Goal: Transaction & Acquisition: Purchase product/service

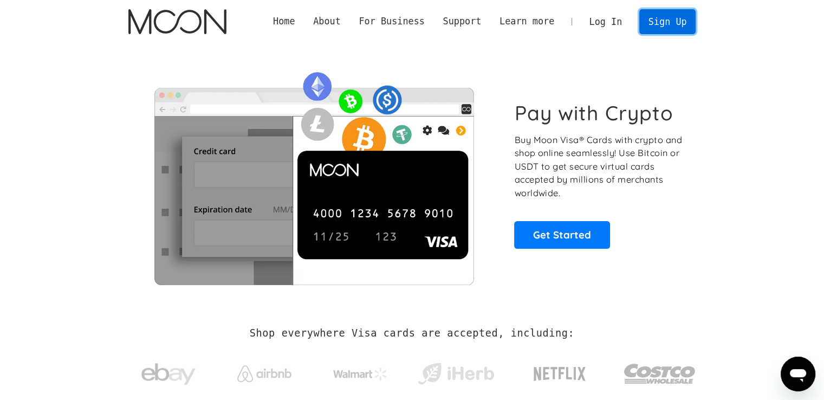
click at [676, 21] on link "Sign Up" at bounding box center [667, 21] width 56 height 24
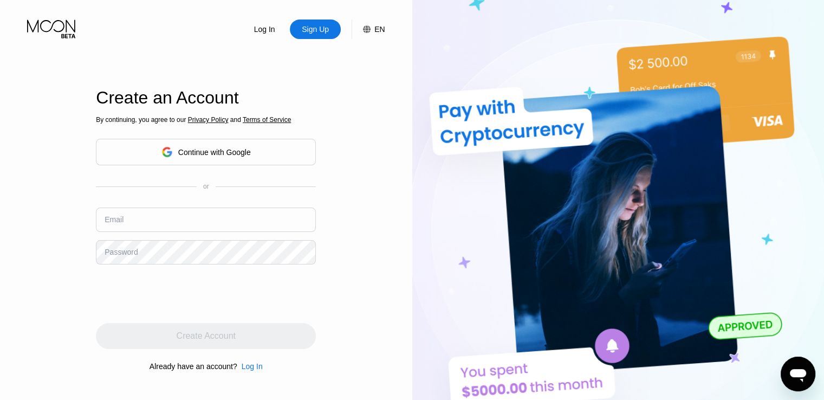
click at [199, 151] on div "Continue with Google" at bounding box center [214, 152] width 73 height 9
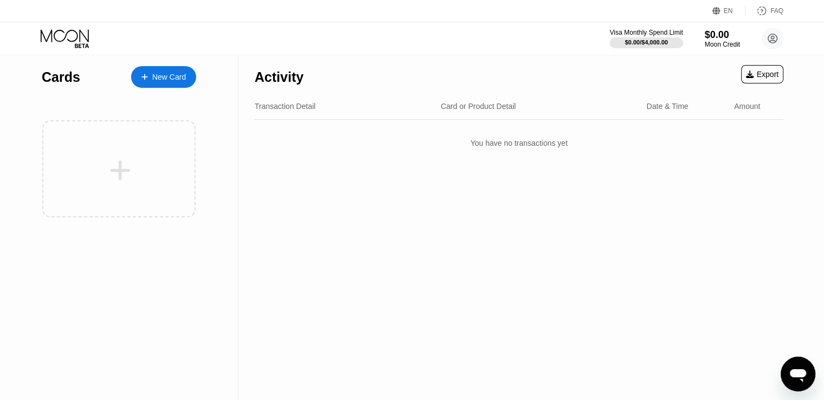
click at [153, 73] on div "New Card" at bounding box center [169, 77] width 34 height 9
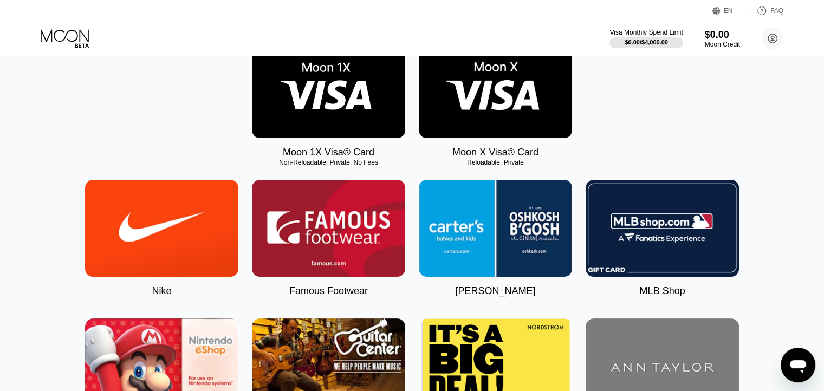
scroll to position [108, 0]
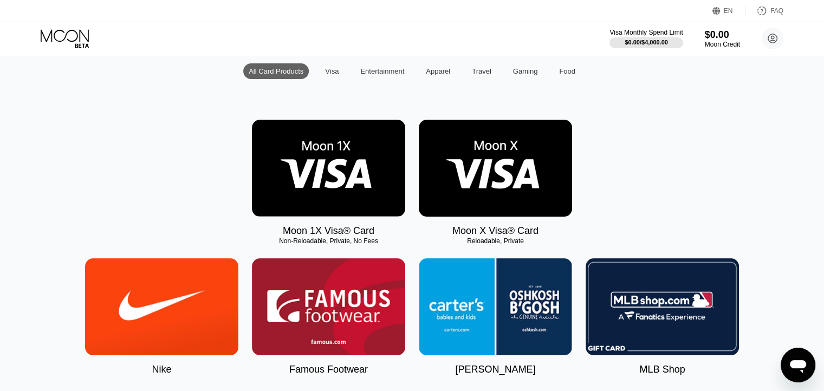
click at [325, 171] on img at bounding box center [328, 168] width 153 height 97
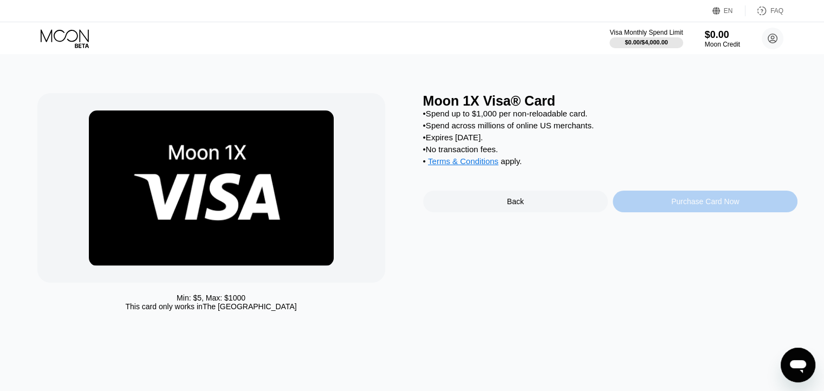
click at [719, 206] on div "Purchase Card Now" at bounding box center [705, 201] width 68 height 9
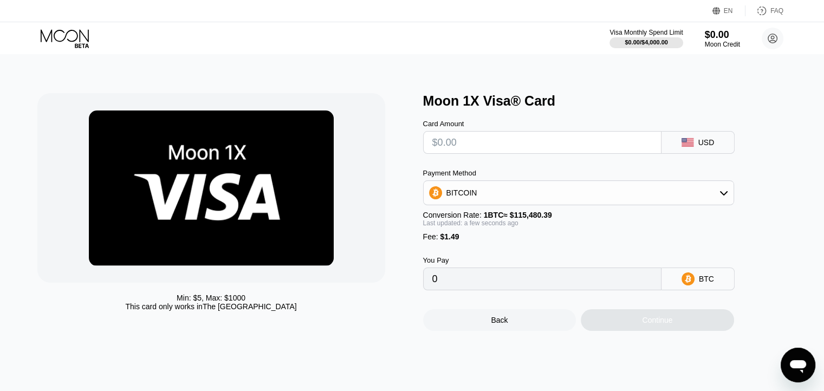
click at [492, 193] on div "BITCOIN" at bounding box center [578, 193] width 310 height 22
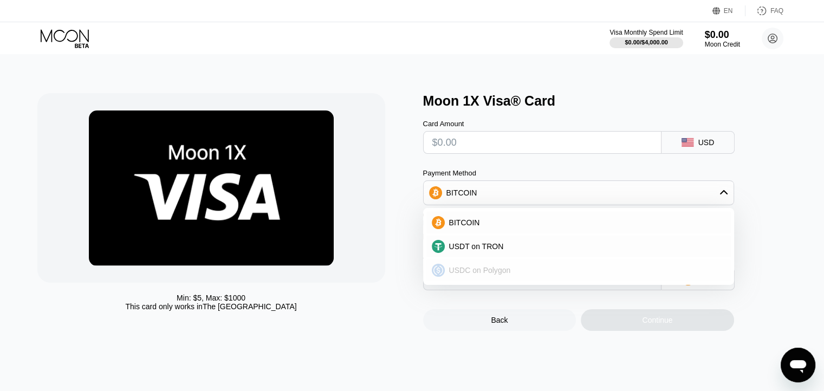
click at [501, 271] on span "USDC on Polygon" at bounding box center [480, 270] width 62 height 9
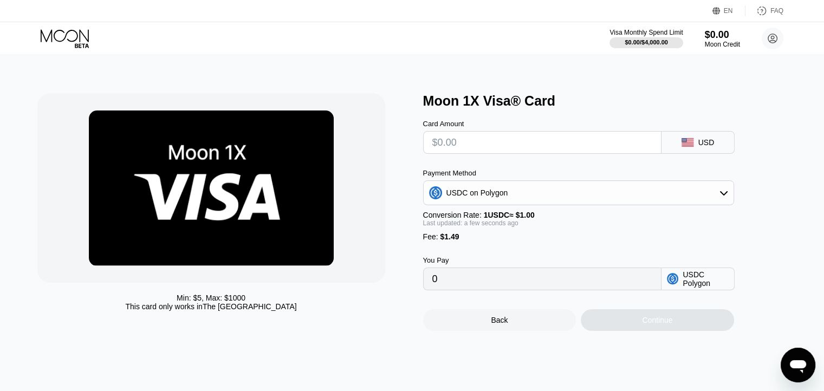
click at [487, 146] on input "text" at bounding box center [542, 143] width 220 height 22
type input "$1"
type input "2.49000000"
type input "$3"
type input "4.49000000"
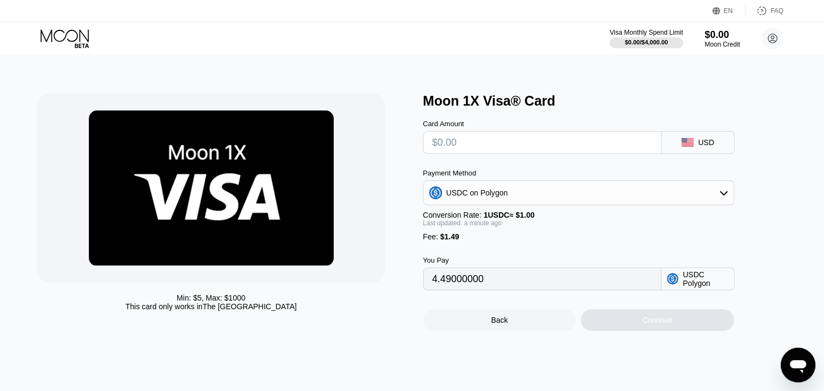
type input "0"
type input "$5"
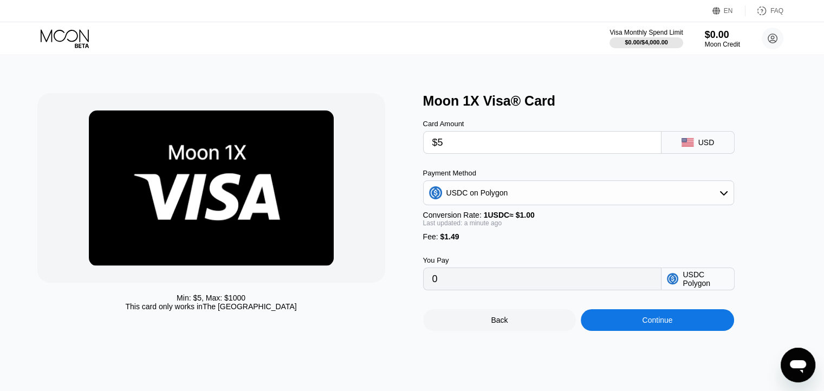
type input "6.49000000"
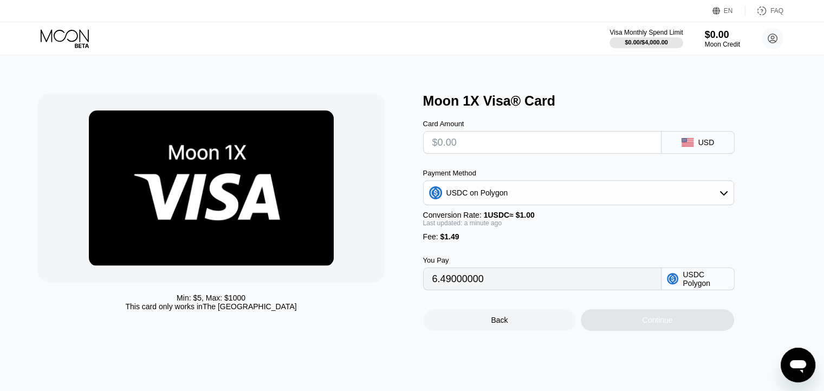
type input "0"
type input "$4"
type input "5.49000000"
type input "0"
type input "$5"
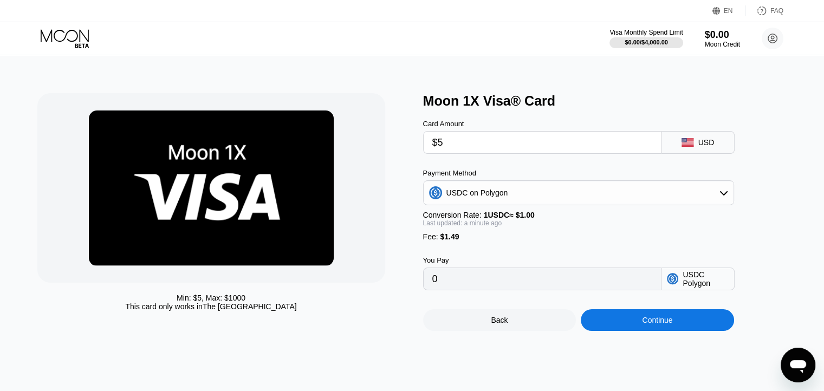
type input "6.49000000"
type input "$5"
click at [661, 324] on div "Continue" at bounding box center [656, 320] width 153 height 22
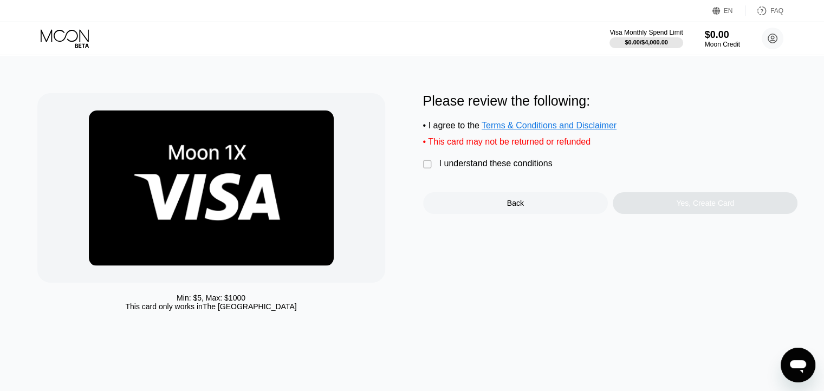
click at [427, 170] on div "" at bounding box center [428, 164] width 11 height 11
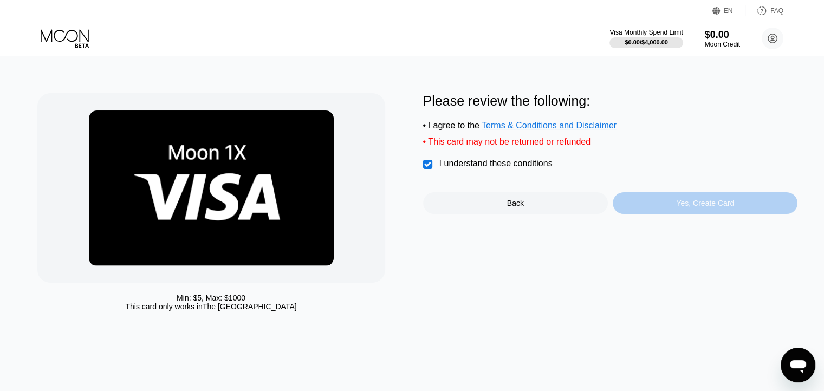
click at [704, 204] on div "Yes, Create Card" at bounding box center [704, 203] width 185 height 22
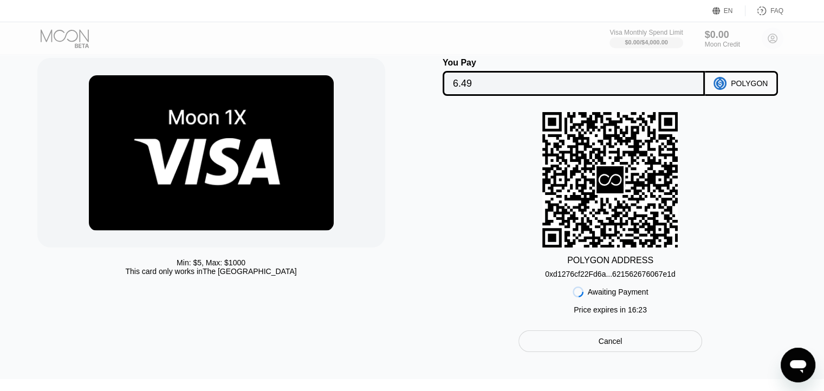
scroll to position [54, 0]
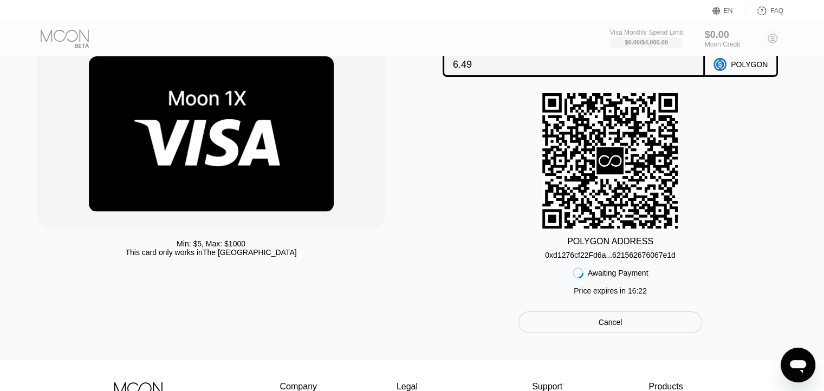
click at [636, 258] on div "0xd1276cf22Fd6a...621562676067e1d" at bounding box center [610, 255] width 130 height 9
click at [743, 133] on div "POLYGON ADDRESS 0xd1276cf22Fd6a...621562676067e1d Awaiting Payment Price expire…" at bounding box center [610, 196] width 375 height 207
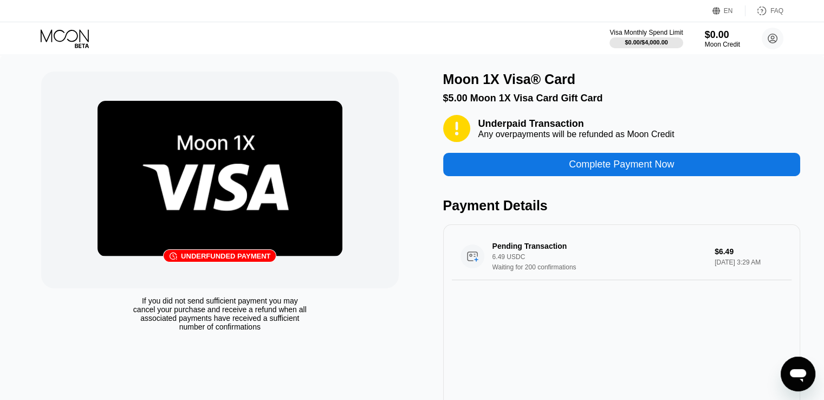
click at [704, 204] on div "Cards New Card Active $5.00 Moon 1X Visa® Card Moon 1X Visa® Card  Pending pay…" at bounding box center [412, 200] width 824 height 400
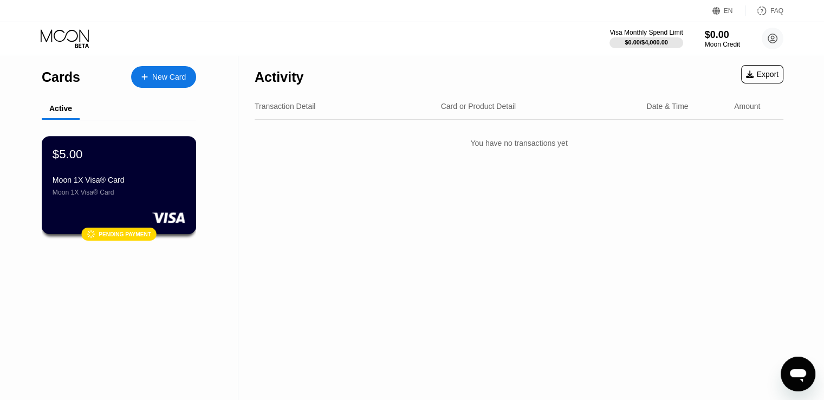
click at [103, 184] on div "Moon 1X Visa® Card" at bounding box center [119, 179] width 133 height 9
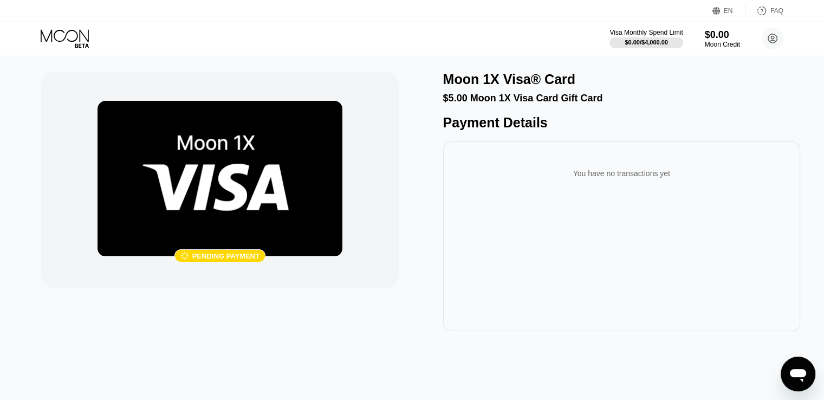
click at [604, 173] on div "You have no transactions yet" at bounding box center [621, 173] width 339 height 30
click at [609, 167] on div "Pending Transaction" at bounding box center [595, 163] width 206 height 9
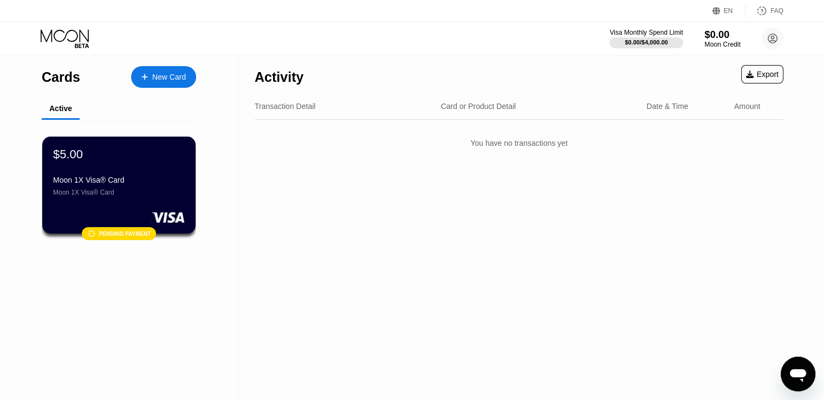
click at [716, 35] on div "$0.00" at bounding box center [722, 34] width 36 height 11
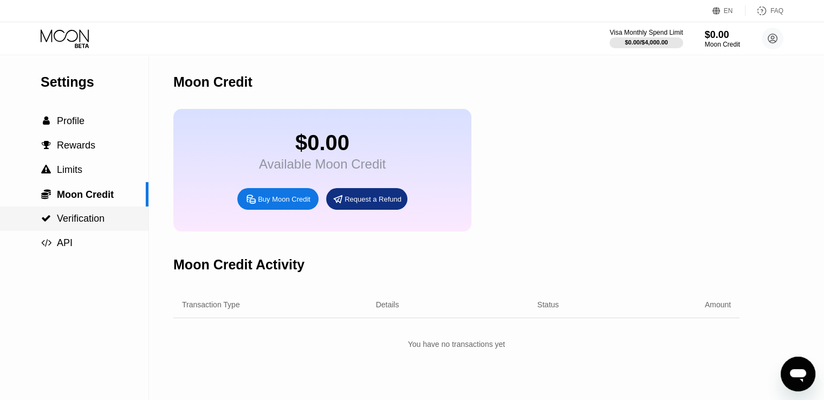
click at [86, 224] on span "Verification" at bounding box center [81, 218] width 48 height 11
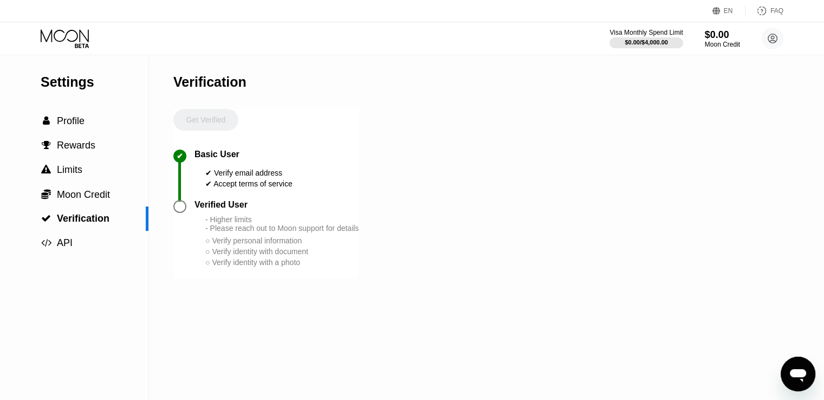
click at [198, 221] on div "Verified User - Higher limits - Please reach out to Moon support for details ○ …" at bounding box center [276, 234] width 164 height 68
click at [194, 210] on div "Verified User" at bounding box center [220, 205] width 53 height 10
click at [220, 232] on div "- Higher limits - Please reach out to Moon support for details" at bounding box center [281, 223] width 153 height 17
click at [63, 150] on span "Rewards" at bounding box center [76, 145] width 38 height 11
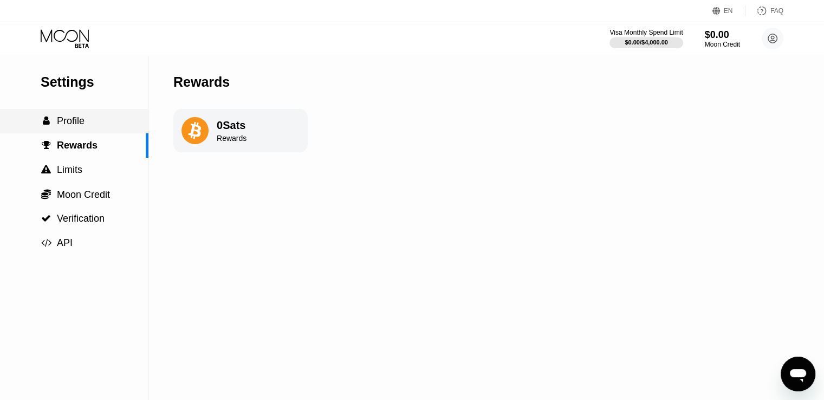
click at [67, 126] on span "Profile" at bounding box center [71, 120] width 28 height 11
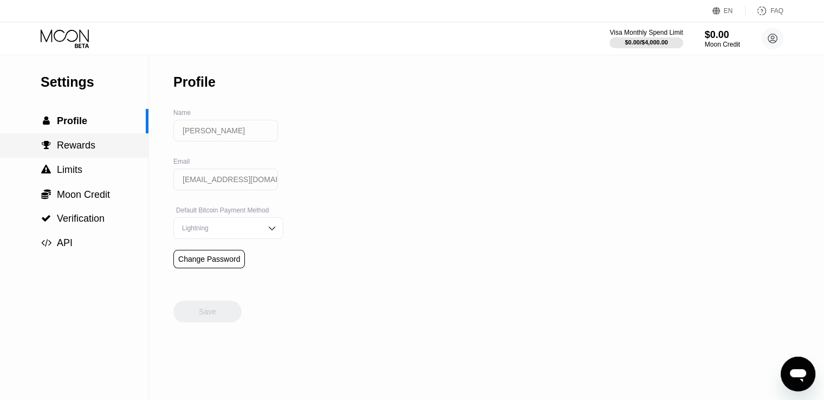
click at [72, 148] on span "Rewards" at bounding box center [76, 145] width 38 height 11
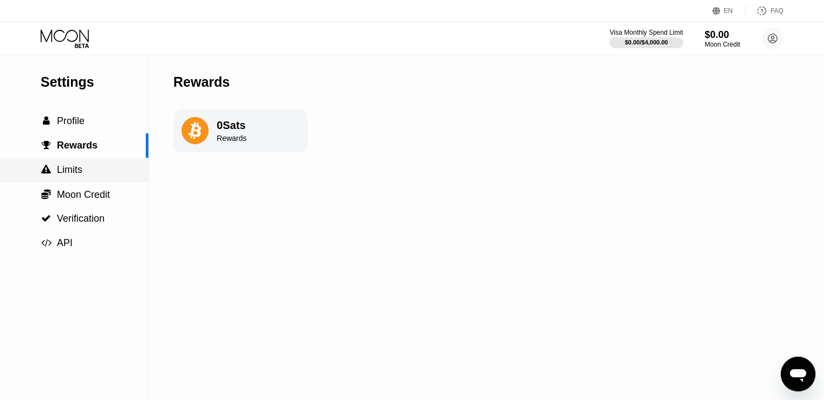
click at [72, 175] on span "Limits" at bounding box center [69, 169] width 25 height 11
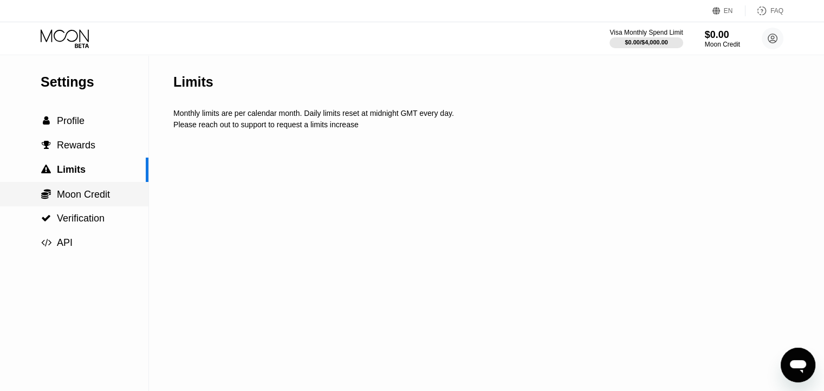
click at [79, 193] on span "Moon Credit" at bounding box center [83, 194] width 53 height 11
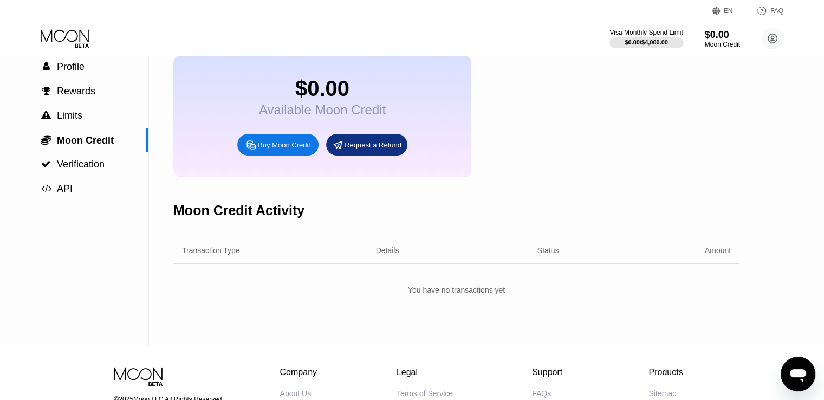
scroll to position [54, 0]
click at [375, 149] on div "Request a Refund" at bounding box center [372, 144] width 57 height 9
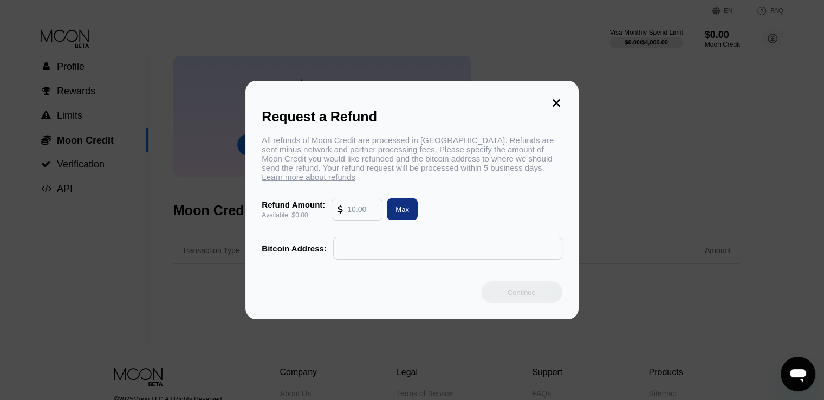
click at [563, 96] on div "Request a Refund All refunds of Moon Credit are processed in Bitcoin. Refunds a…" at bounding box center [411, 200] width 332 height 238
click at [554, 99] on icon at bounding box center [556, 103] width 8 height 8
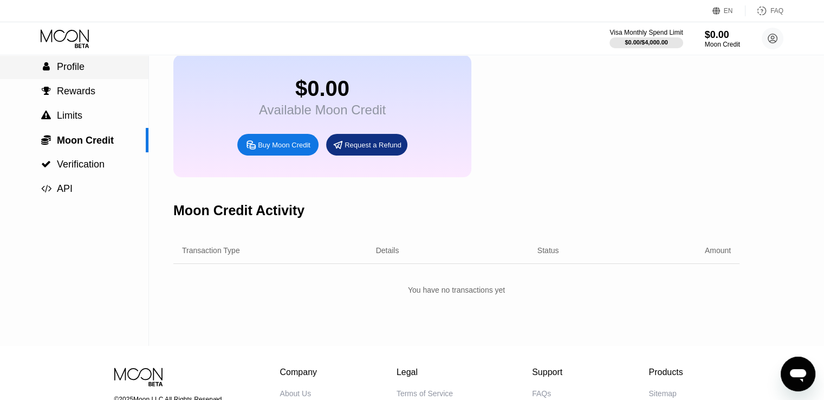
click at [63, 69] on span "Profile" at bounding box center [71, 66] width 28 height 11
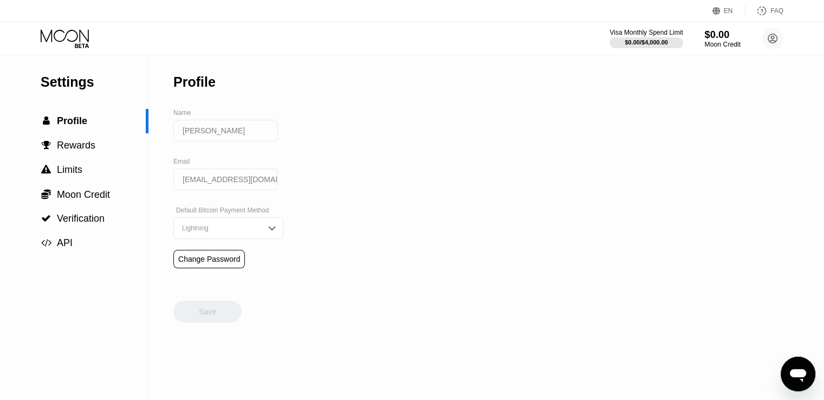
click at [723, 34] on div "$0.00" at bounding box center [722, 34] width 36 height 11
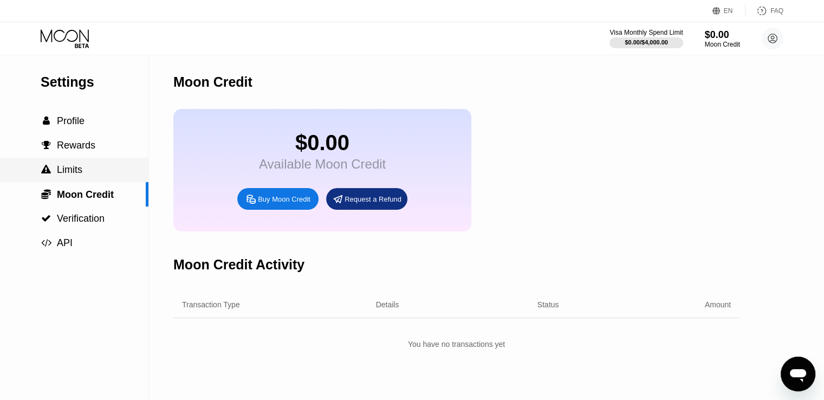
click at [78, 170] on span "Limits" at bounding box center [69, 169] width 25 height 11
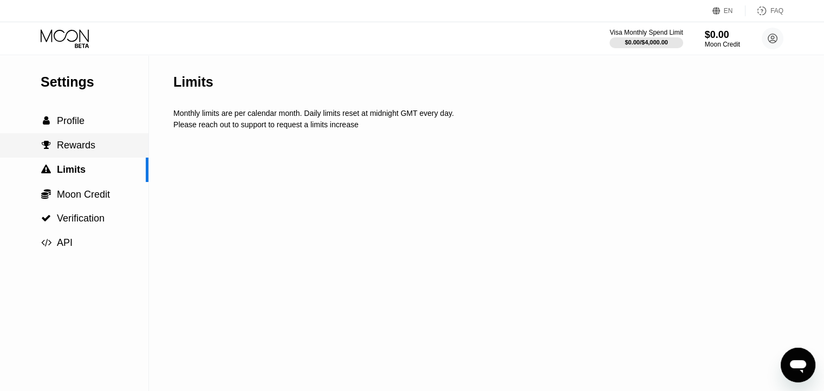
click at [71, 151] on span "Rewards" at bounding box center [76, 145] width 38 height 11
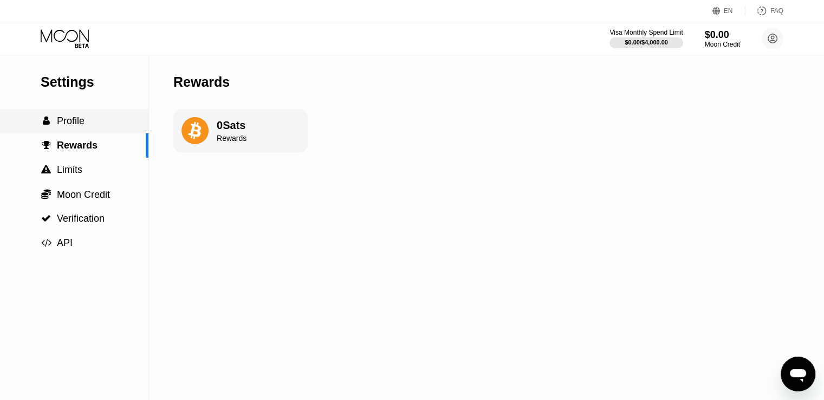
click at [82, 122] on span "Profile" at bounding box center [71, 120] width 28 height 11
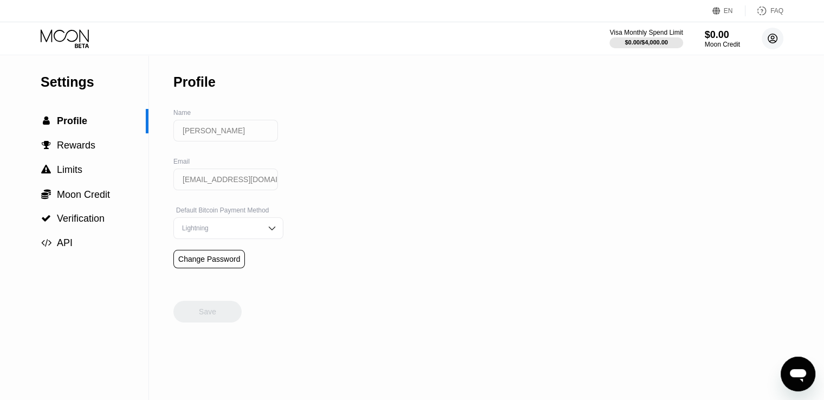
click at [782, 38] on circle at bounding box center [772, 39] width 22 height 22
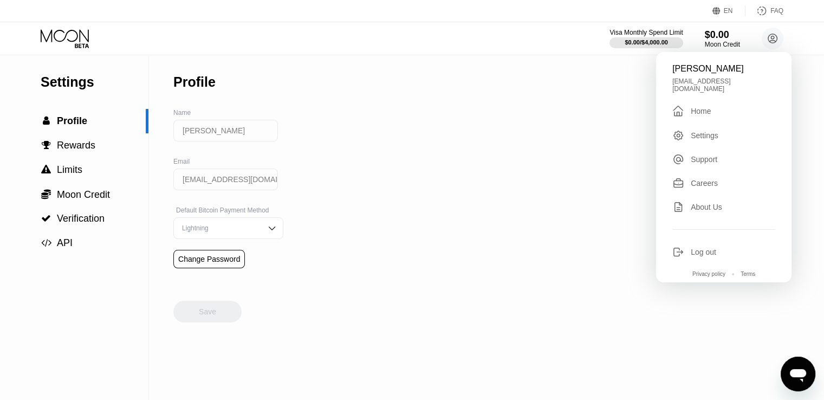
click at [708, 107] on div "Home" at bounding box center [700, 111] width 20 height 9
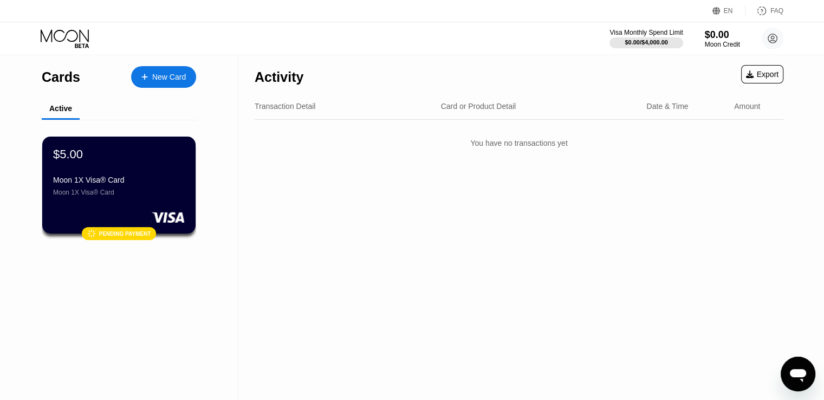
click at [167, 77] on div "New Card" at bounding box center [169, 77] width 34 height 9
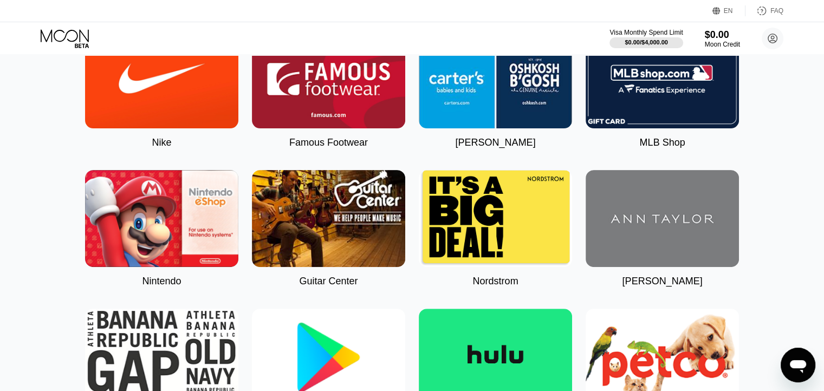
scroll to position [54, 0]
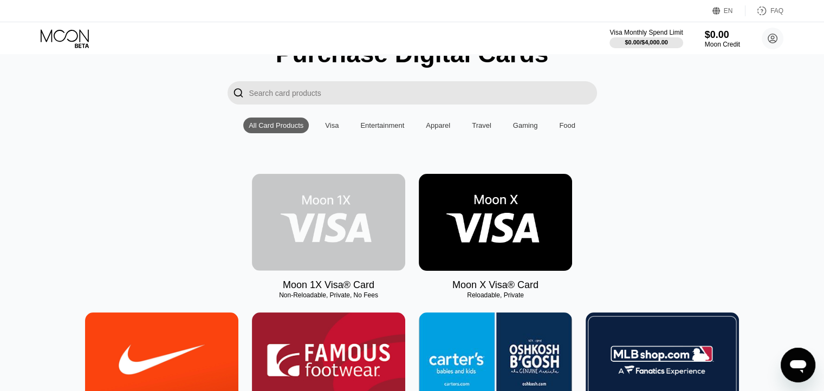
click at [342, 219] on img at bounding box center [328, 222] width 153 height 97
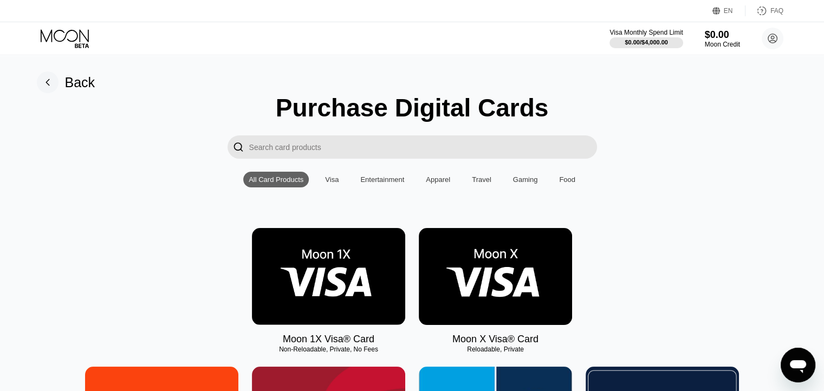
click at [49, 77] on rect at bounding box center [48, 82] width 22 height 22
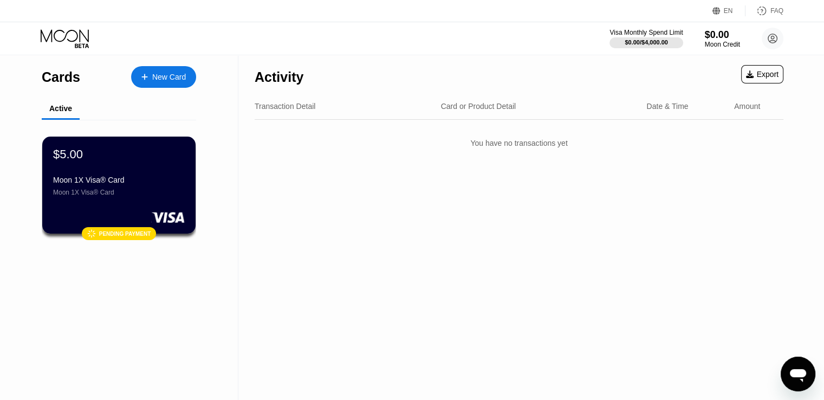
click at [769, 66] on div "Export" at bounding box center [762, 74] width 42 height 18
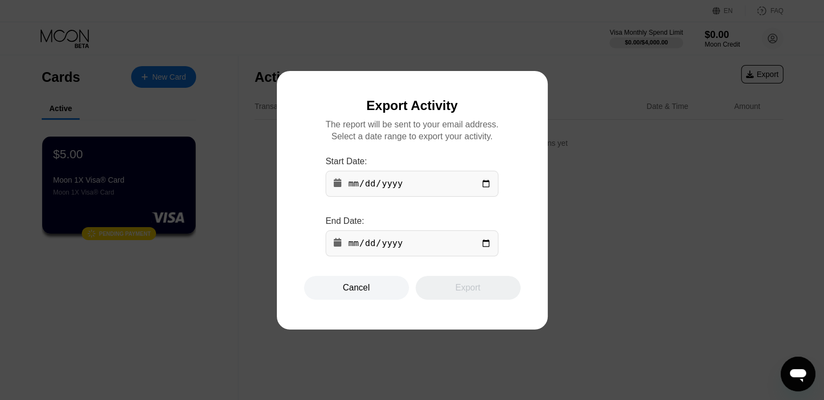
click at [416, 180] on input "date" at bounding box center [411, 184] width 173 height 26
click at [396, 253] on input "date" at bounding box center [411, 243] width 173 height 26
click at [489, 147] on div "The report will be sent to your email address. Select a date range to export yo…" at bounding box center [412, 198] width 194 height 156
click at [356, 190] on input "date" at bounding box center [411, 184] width 173 height 26
click at [338, 185] on icon at bounding box center [338, 182] width 8 height 9
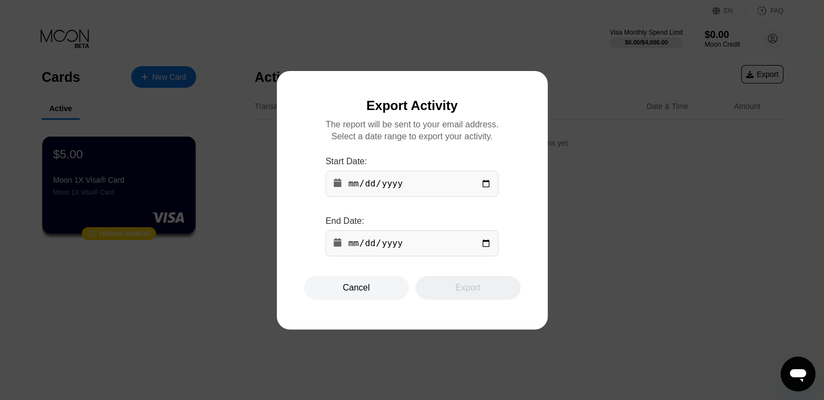
click at [483, 185] on input "date" at bounding box center [411, 184] width 173 height 26
type input "2025-03-04"
click at [485, 246] on input "date" at bounding box center [411, 243] width 173 height 26
type input "2026-02-12"
click at [470, 293] on div "Export" at bounding box center [467, 287] width 25 height 11
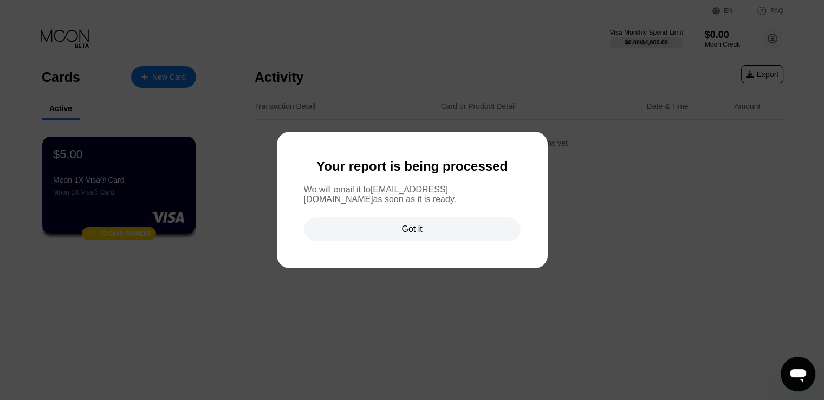
click at [446, 234] on div "Got it" at bounding box center [412, 229] width 217 height 24
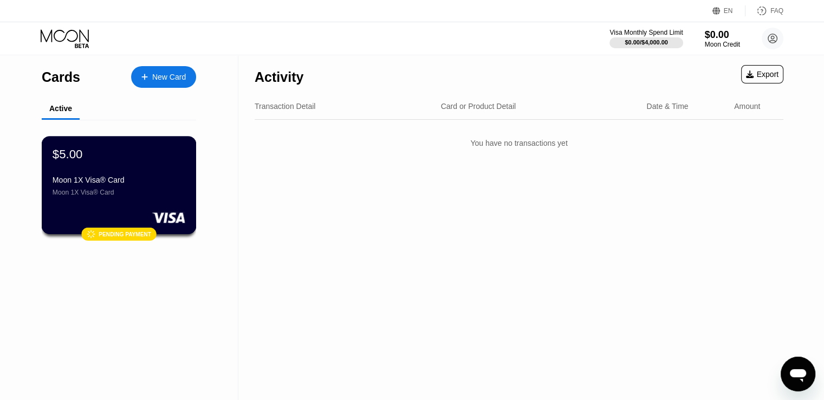
click at [114, 171] on div "$5.00 Moon 1X Visa® Card Moon 1X Visa® Card" at bounding box center [119, 171] width 133 height 49
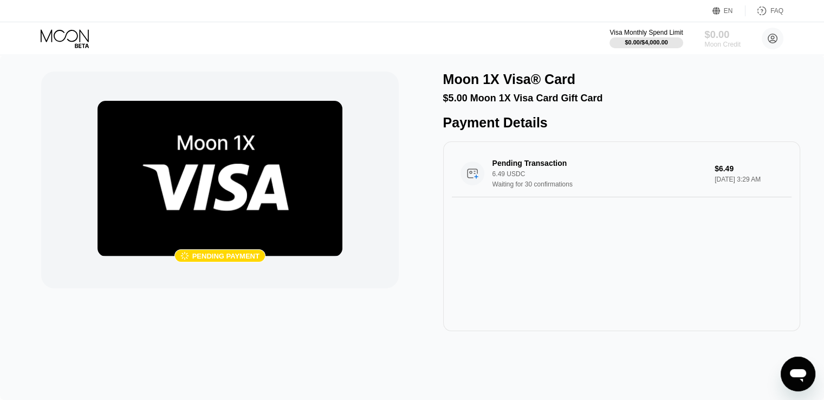
click at [716, 33] on div "$0.00" at bounding box center [722, 34] width 36 height 11
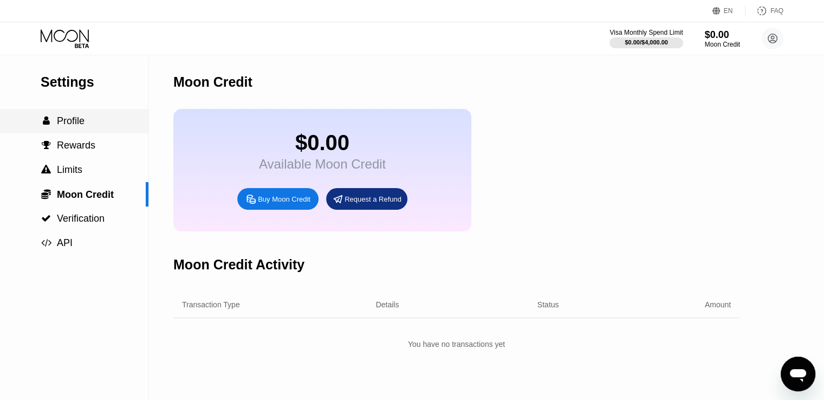
click at [69, 126] on span "Profile" at bounding box center [71, 120] width 28 height 11
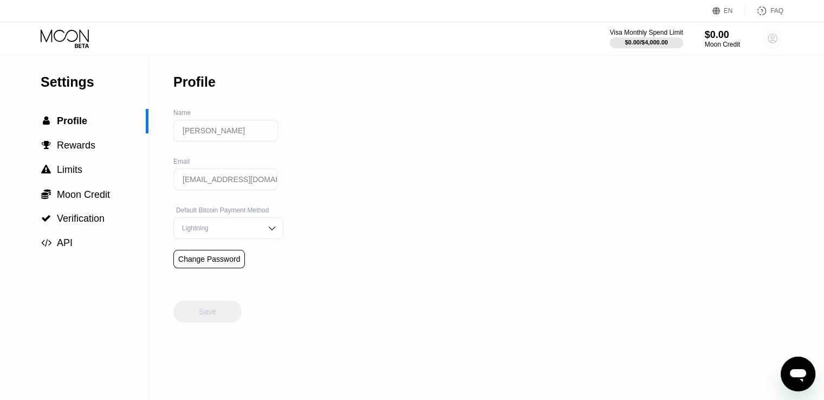
click at [771, 37] on circle at bounding box center [772, 39] width 22 height 22
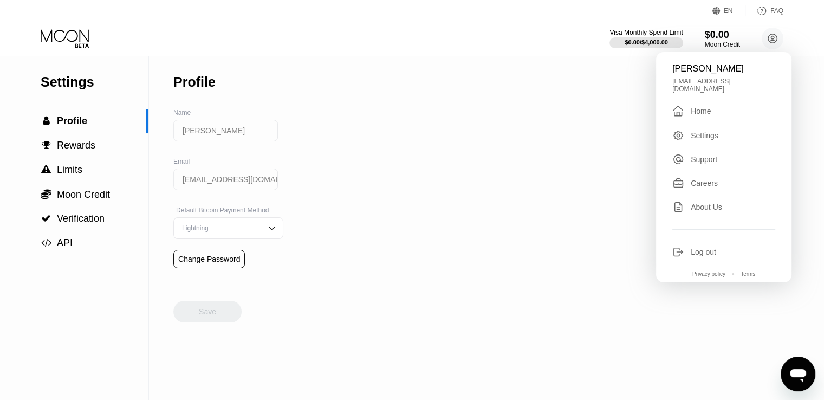
click at [690, 131] on div "Settings" at bounding box center [704, 135] width 28 height 9
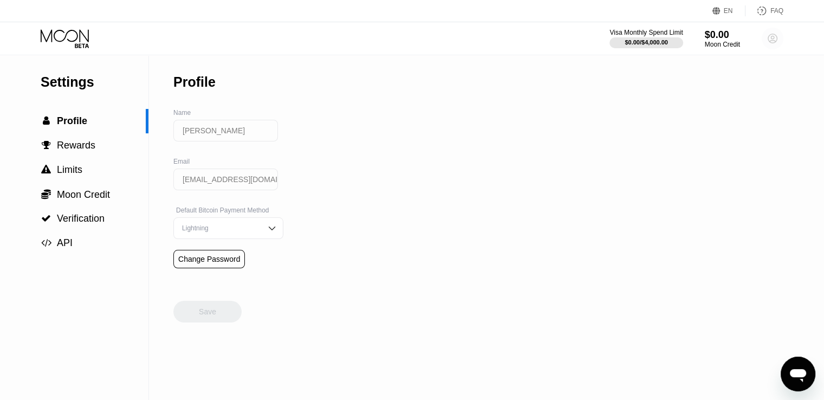
click at [764, 41] on circle at bounding box center [772, 39] width 22 height 22
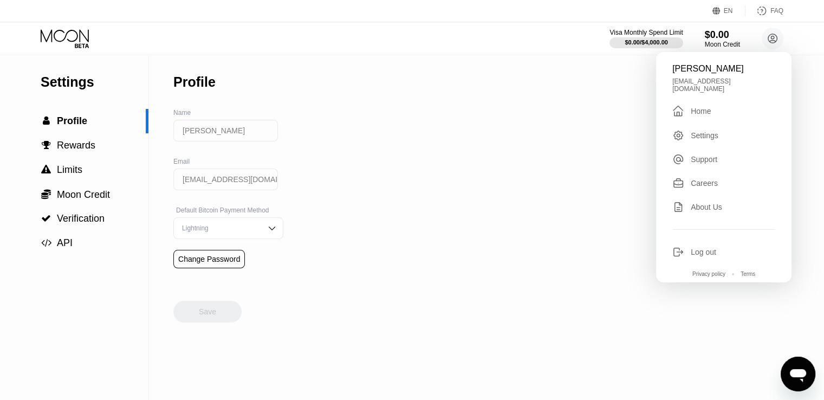
click at [688, 109] on div "" at bounding box center [681, 110] width 18 height 13
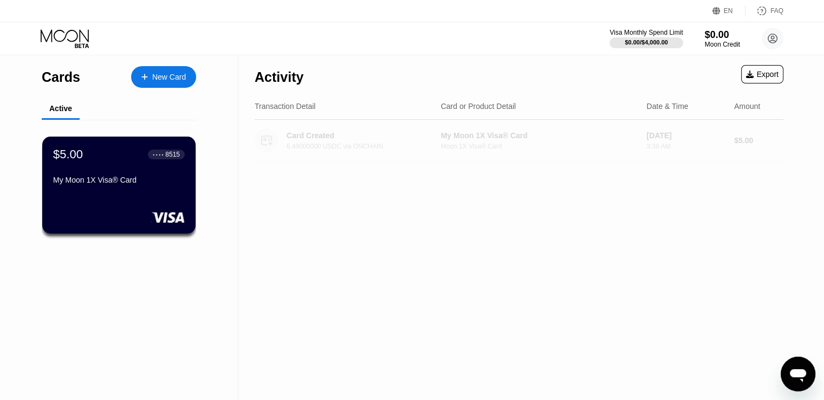
click at [381, 135] on div "Card Created" at bounding box center [360, 135] width 148 height 9
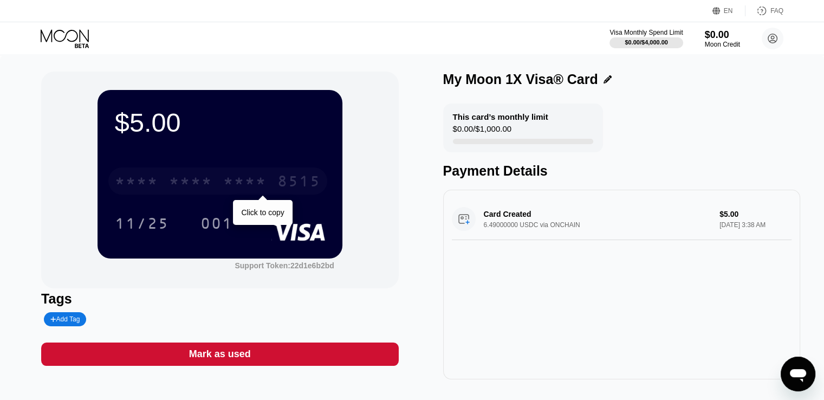
click at [152, 181] on div "* * * *" at bounding box center [136, 182] width 43 height 17
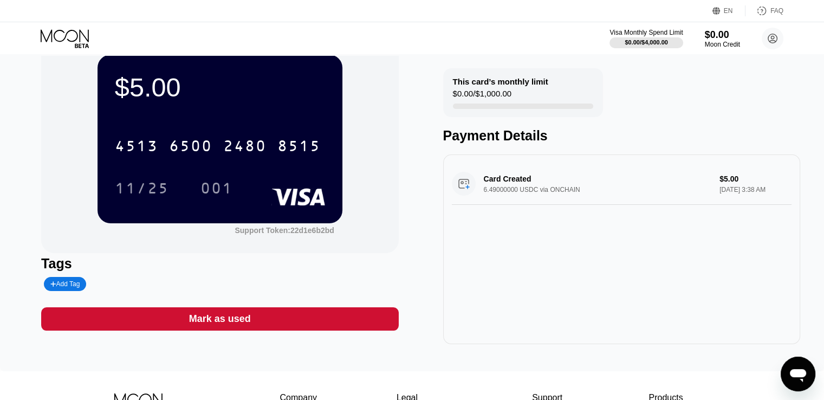
scroll to position [54, 0]
